Goal: Complete application form

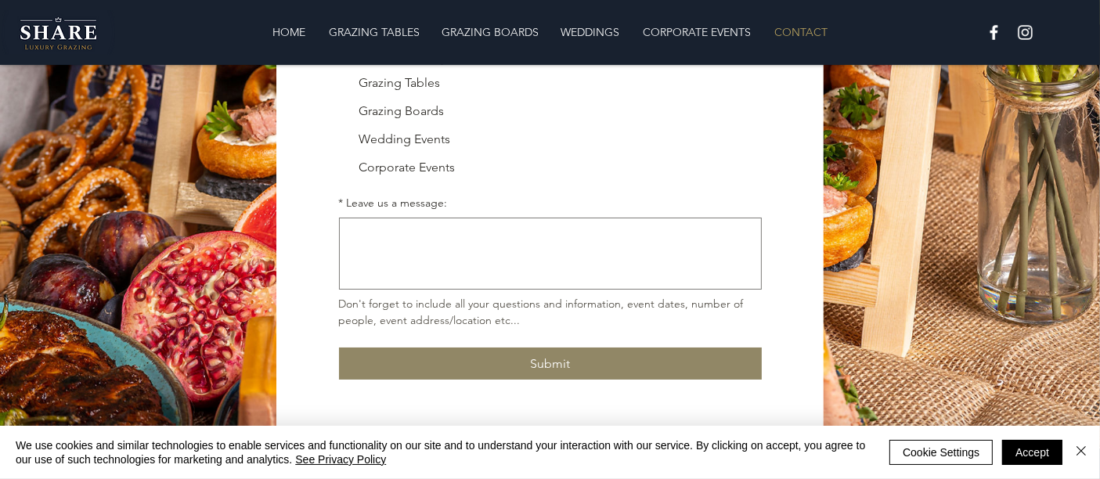
click at [475, 168] on div "Corporate Events" at bounding box center [560, 167] width 403 height 19
click at [339, 168] on input "Corporate Events" at bounding box center [338, 167] width 1 height 1
checkbox input "true"
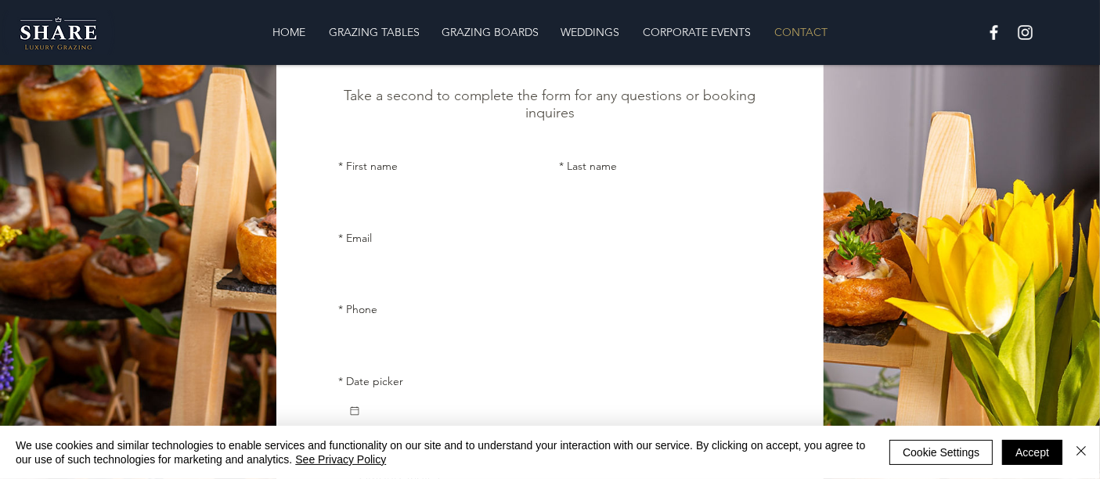
click at [436, 200] on input "* First name" at bounding box center [435, 196] width 193 height 31
type input "[PERSON_NAME]"
type input "[PERSON_NAME] [PERSON_NAME]"
type input "[PERSON_NAME][EMAIL_ADDRESS][DOMAIN_NAME]"
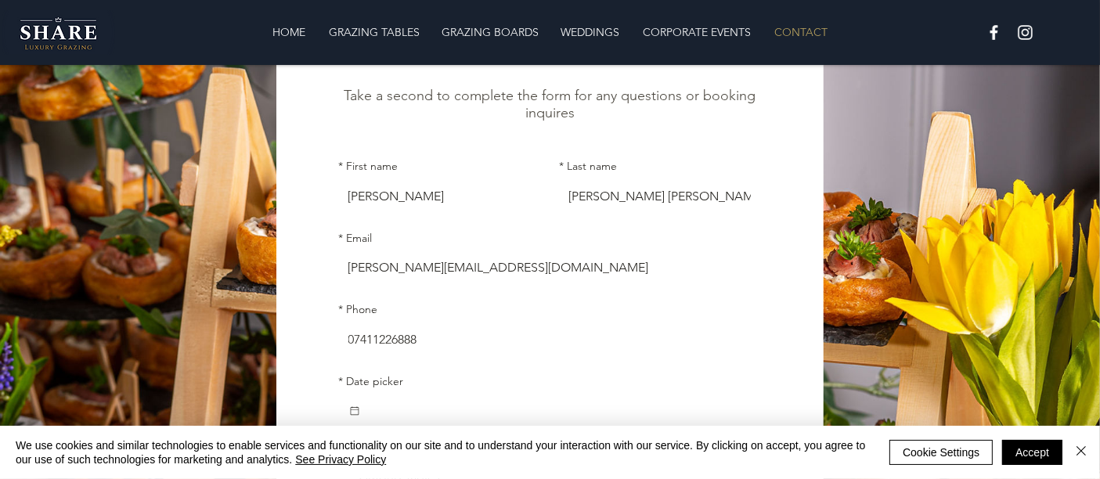
scroll to position [306, 0]
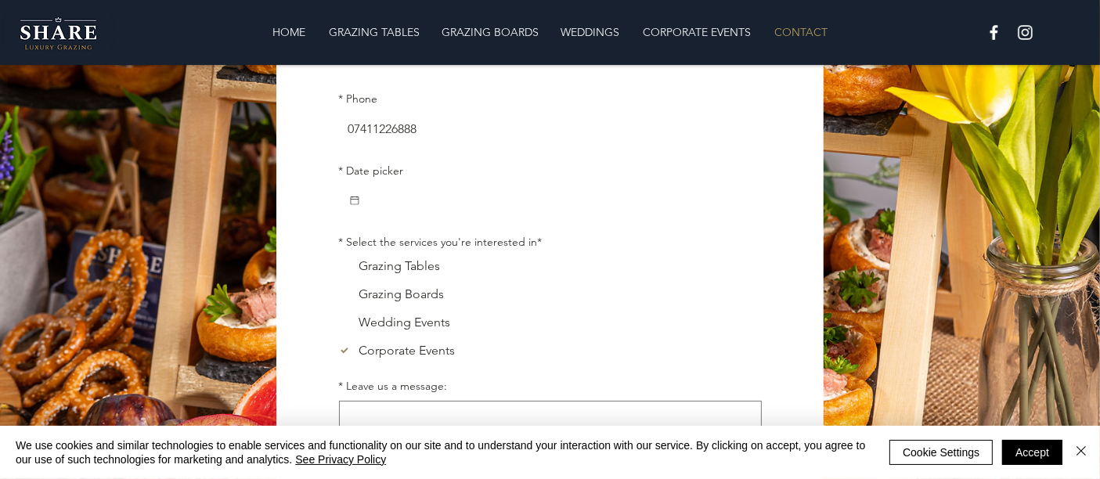
click at [424, 131] on input "07411226888" at bounding box center [546, 129] width 414 height 31
type input "0741122688"
click at [395, 202] on input "* Date picker" at bounding box center [557, 200] width 392 height 31
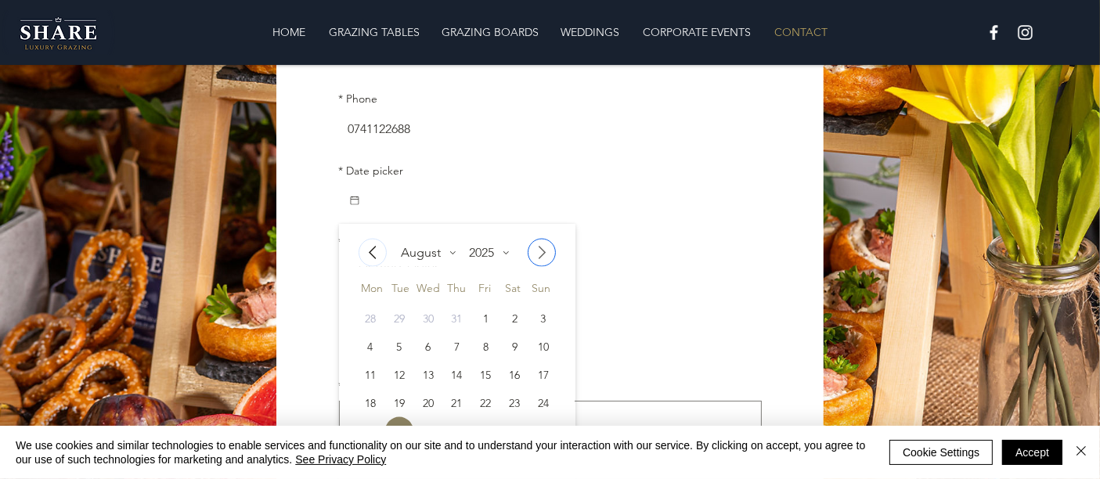
click at [542, 247] on icon "Go to next month" at bounding box center [542, 253] width 19 height 19
click at [481, 411] on div "26" at bounding box center [485, 403] width 28 height 28
type input "[DATE]"
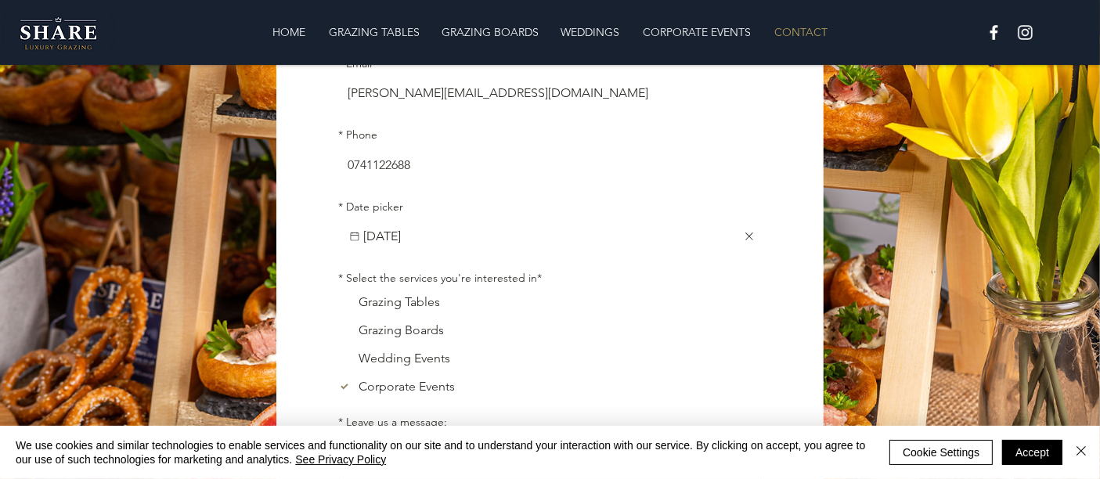
scroll to position [340, 0]
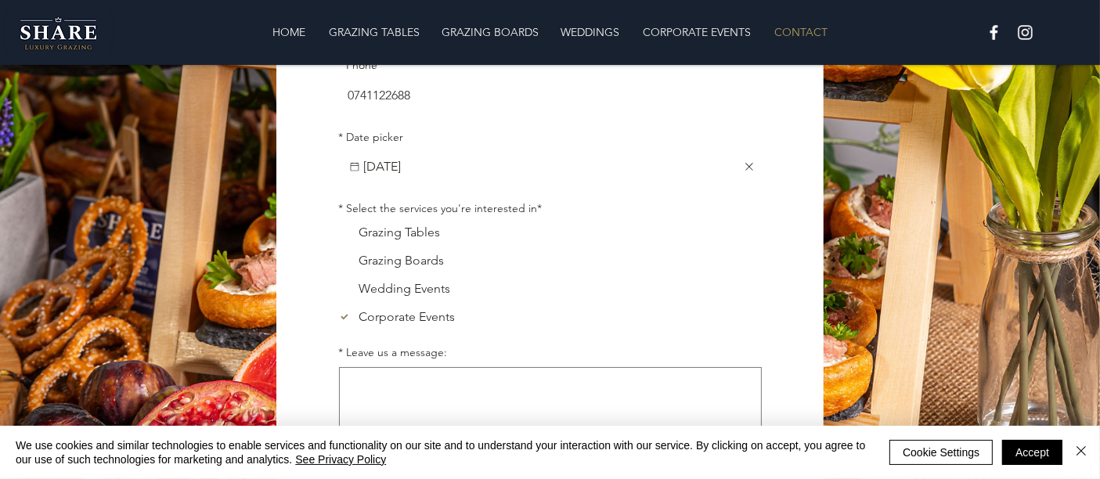
click at [385, 233] on div "Grazing Tables" at bounding box center [399, 232] width 81 height 19
click at [339, 233] on input "Grazing Tables" at bounding box center [338, 232] width 1 height 1
checkbox input "true"
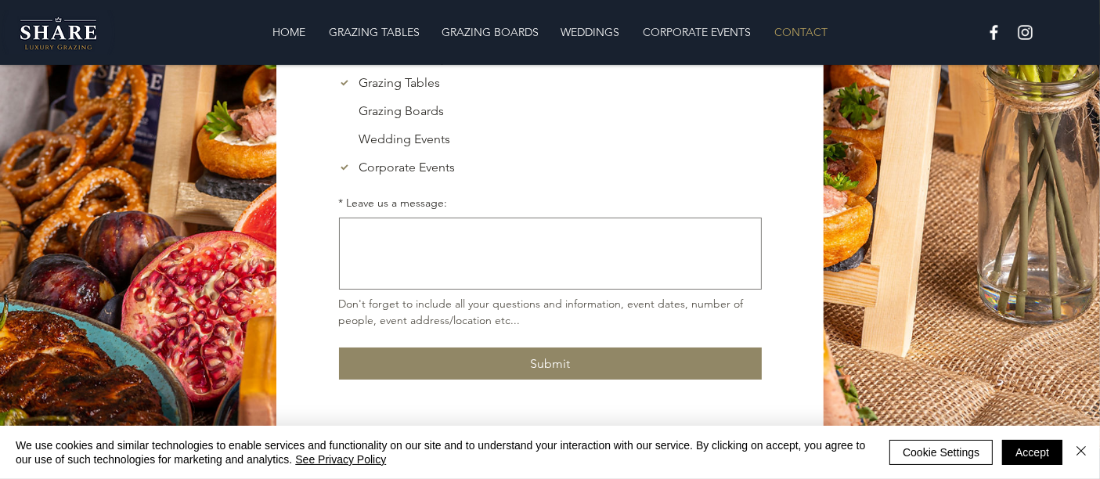
scroll to position [489, 0]
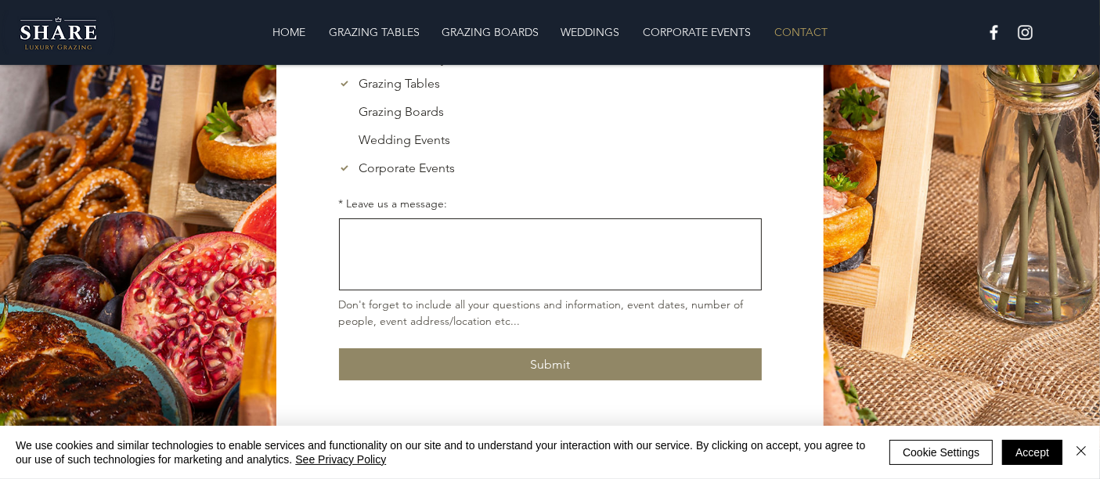
click at [467, 269] on textarea "* Leave us a message:" at bounding box center [550, 255] width 421 height 58
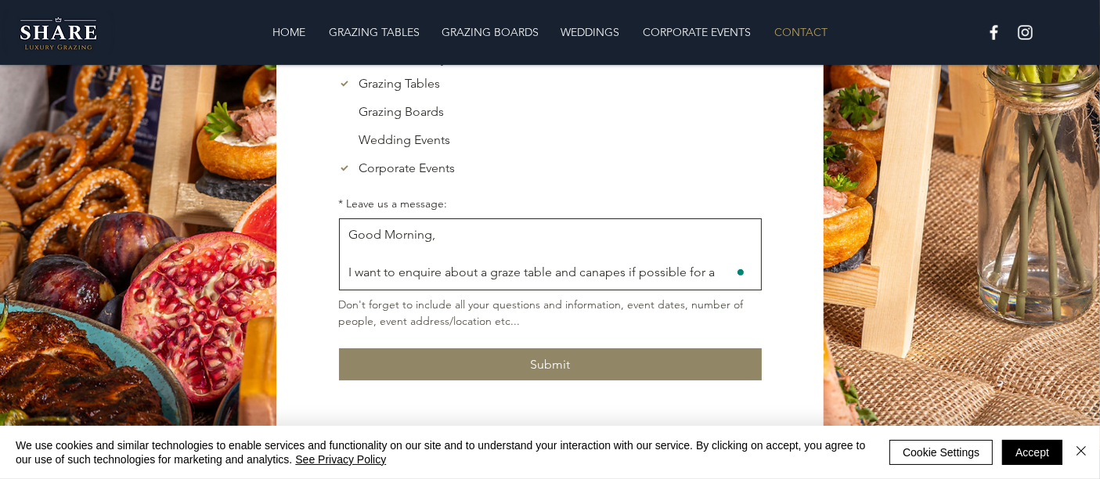
scroll to position [15, 0]
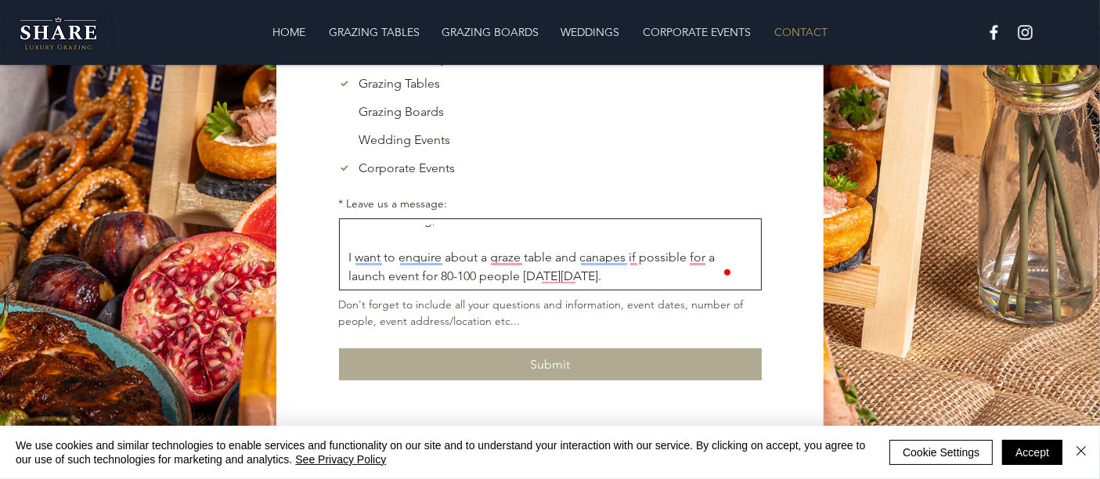
type textarea "Good Morning, I want to enquire about a graze table and canapes if possible for…"
click at [576, 361] on button "Submit" at bounding box center [550, 365] width 423 height 32
checkbox input "false"
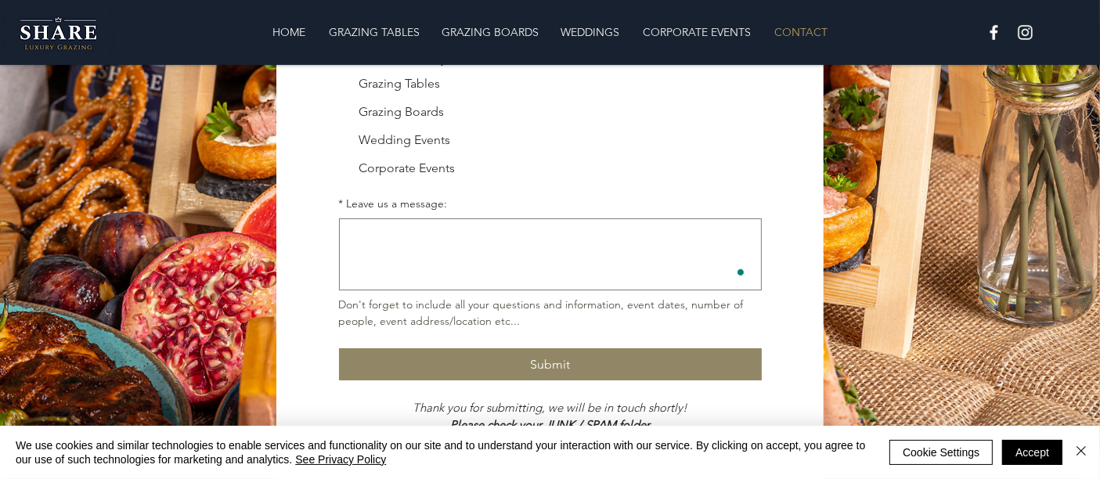
scroll to position [541, 0]
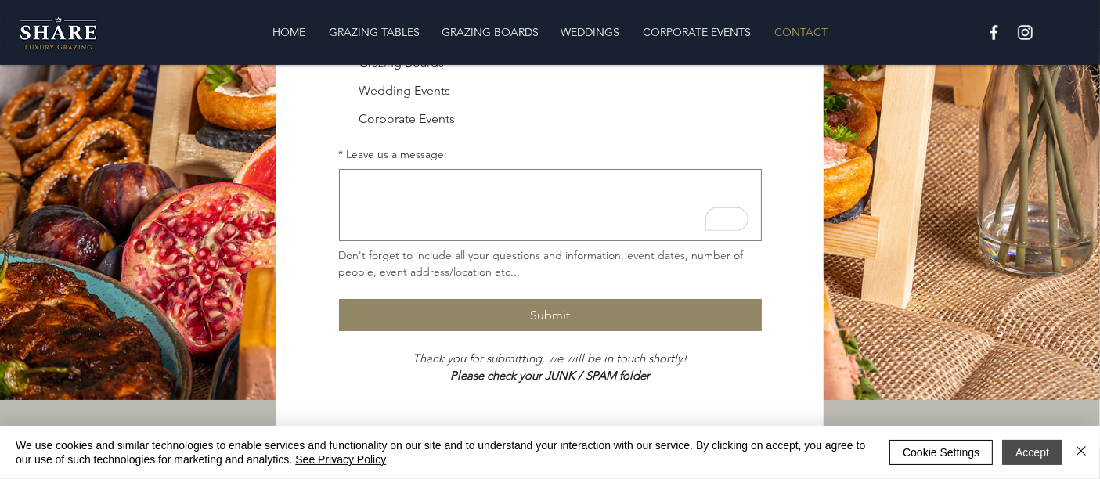
click at [1031, 449] on button "Accept" at bounding box center [1032, 452] width 60 height 25
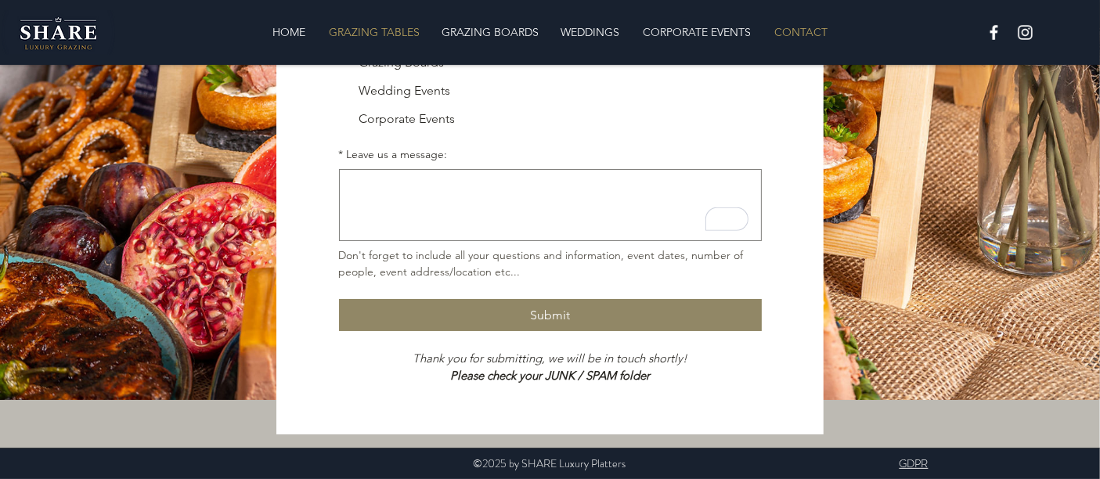
click at [382, 29] on p "GRAZING TABLES" at bounding box center [375, 31] width 107 height 31
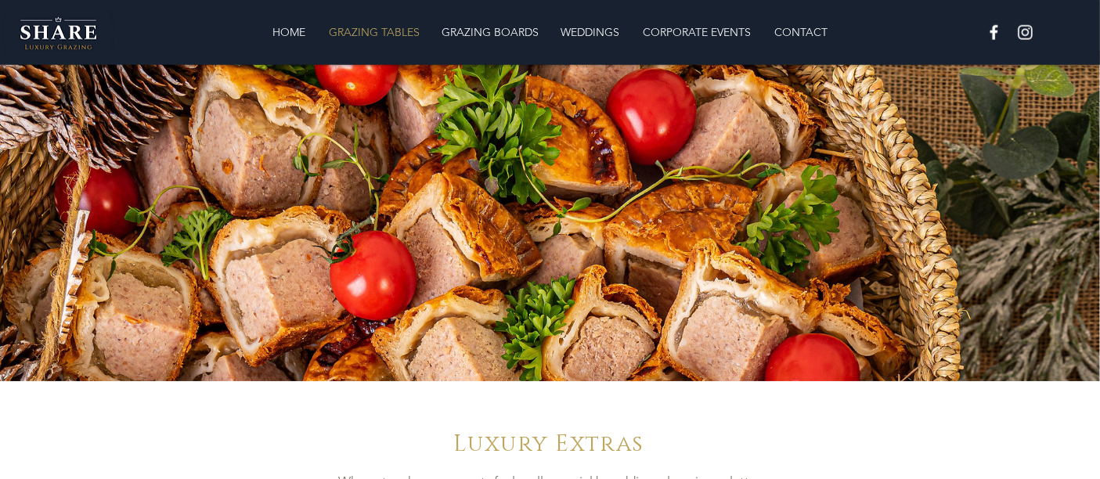
scroll to position [1479, 0]
